Goal: Information Seeking & Learning: Learn about a topic

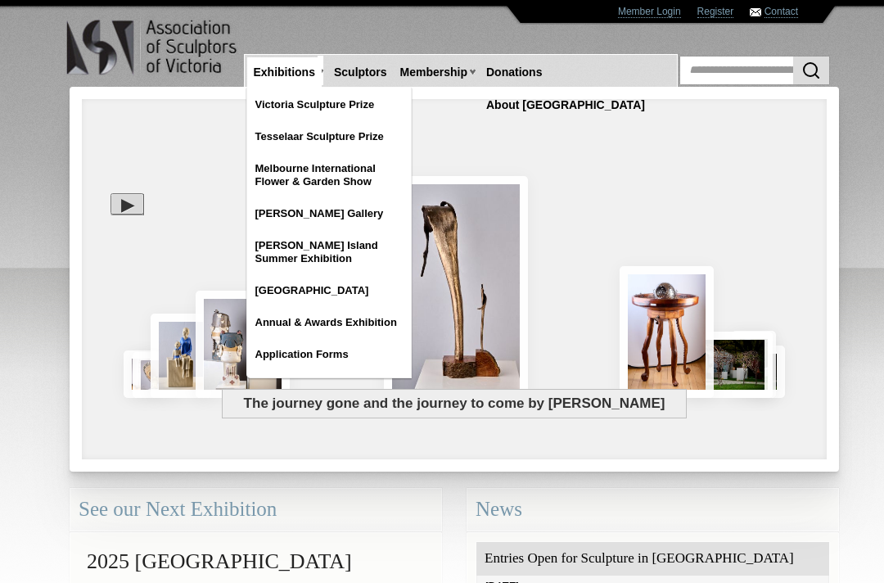
click at [383, 324] on link "Annual & Awards Exhibition" at bounding box center [329, 322] width 164 height 29
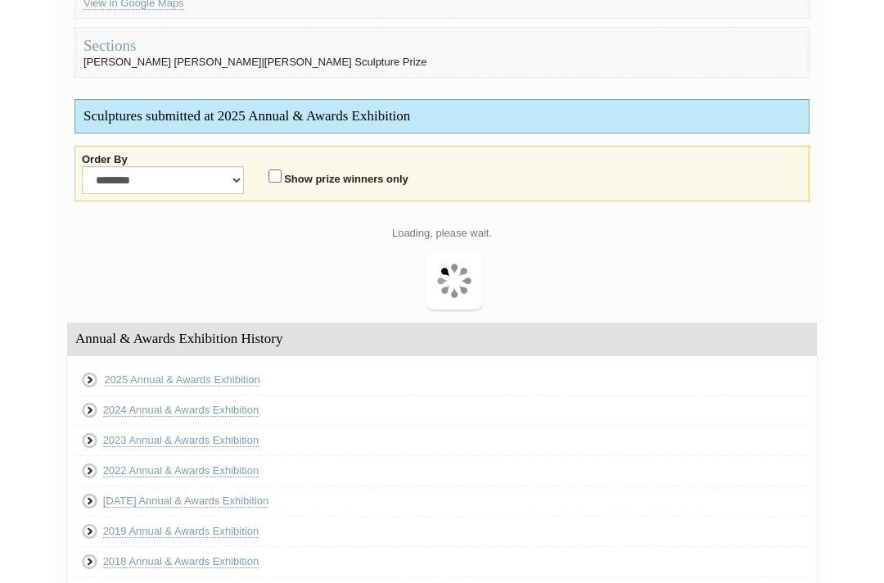
scroll to position [308, 0]
click at [246, 382] on link "2025 Annual & Awards Exhibition" at bounding box center [182, 379] width 156 height 13
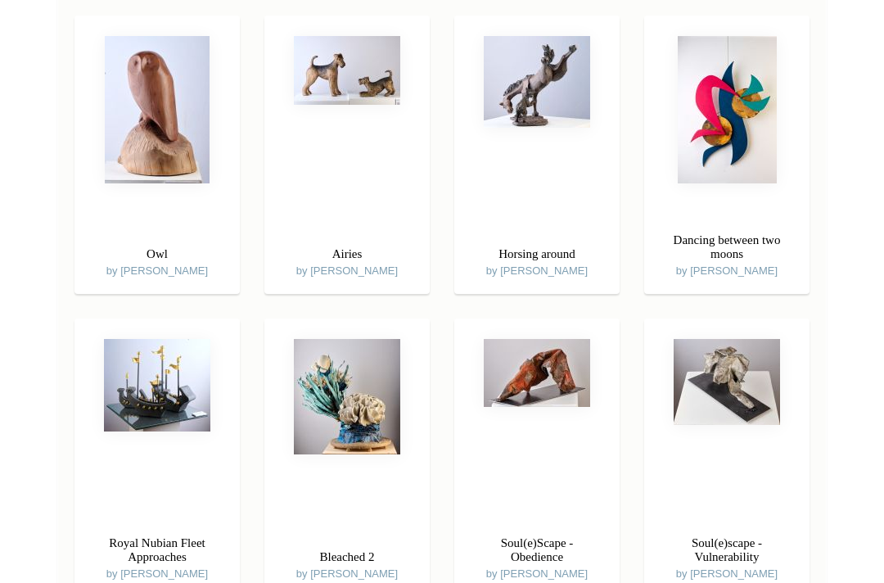
scroll to position [7176, 0]
click at [170, 573] on div "Royal Nubian Fleet Approaches by Maxine Wain" at bounding box center [156, 556] width 165 height 65
click at [189, 377] on img at bounding box center [157, 385] width 106 height 92
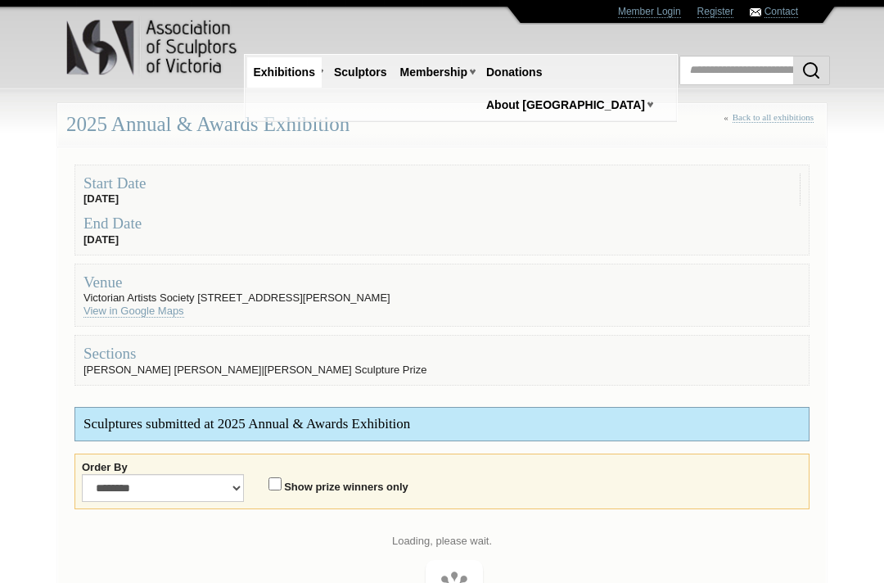
scroll to position [948, 0]
